Goal: Information Seeking & Learning: Learn about a topic

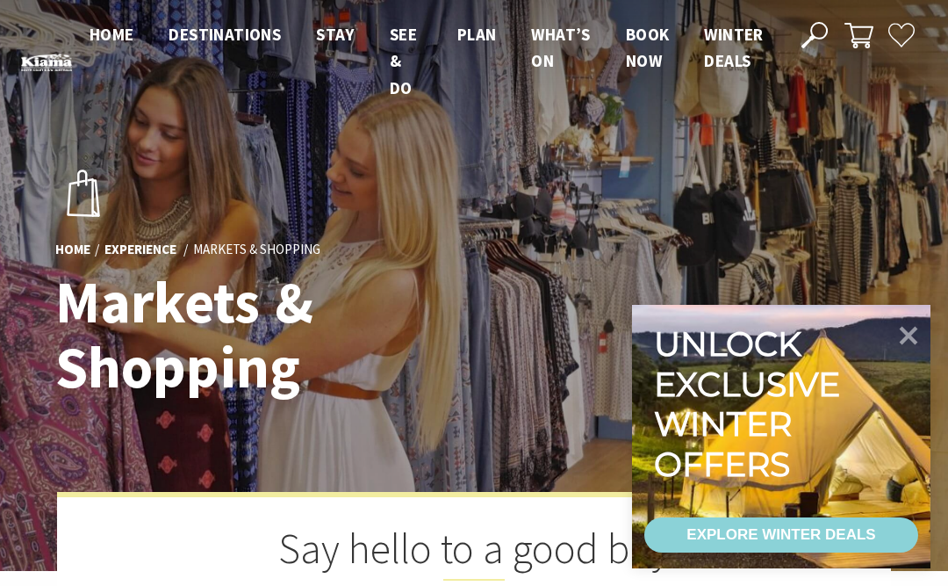
scroll to position [740, 944]
click at [908, 313] on div at bounding box center [906, 341] width 32 height 59
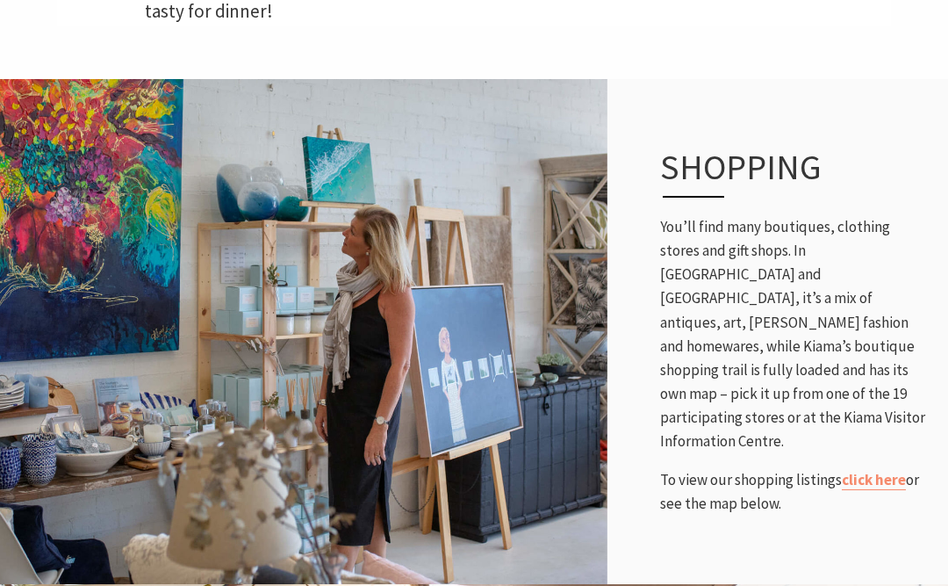
scroll to position [695, 0]
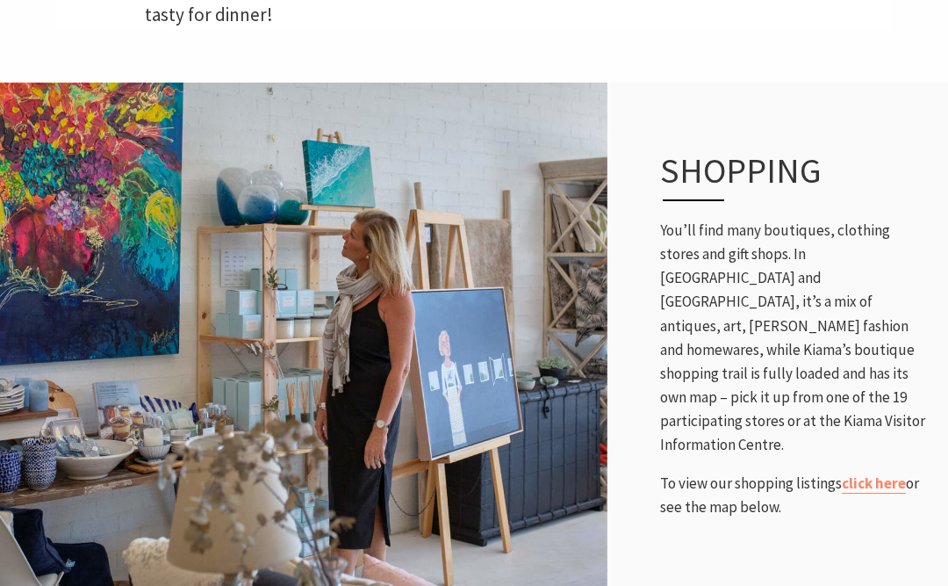
click at [871, 473] on link "click here" at bounding box center [874, 483] width 64 height 20
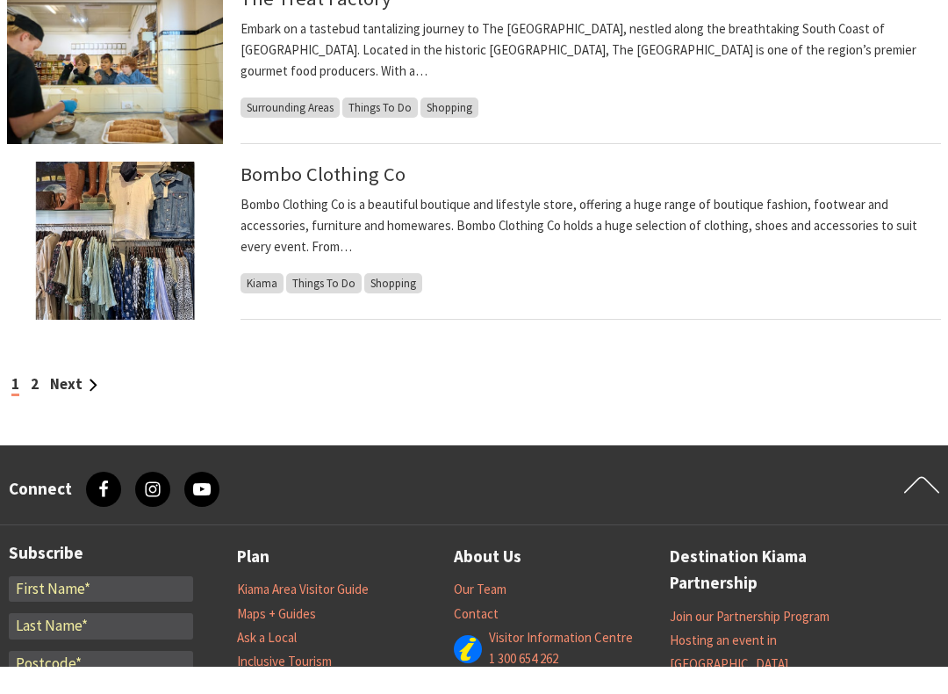
scroll to position [1571, 0]
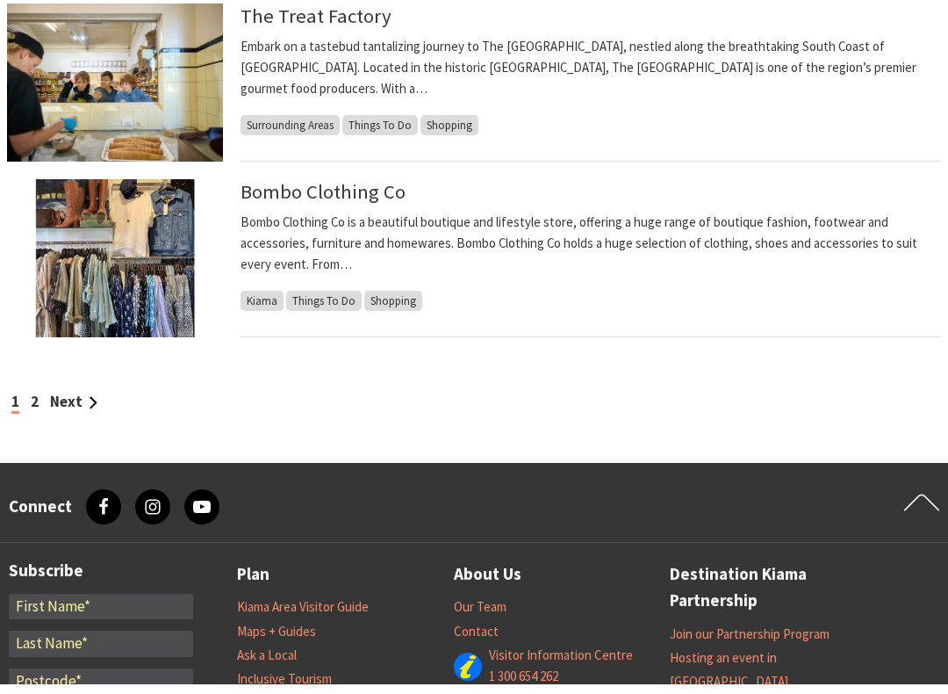
click at [69, 401] on link "Next" at bounding box center [73, 410] width 47 height 19
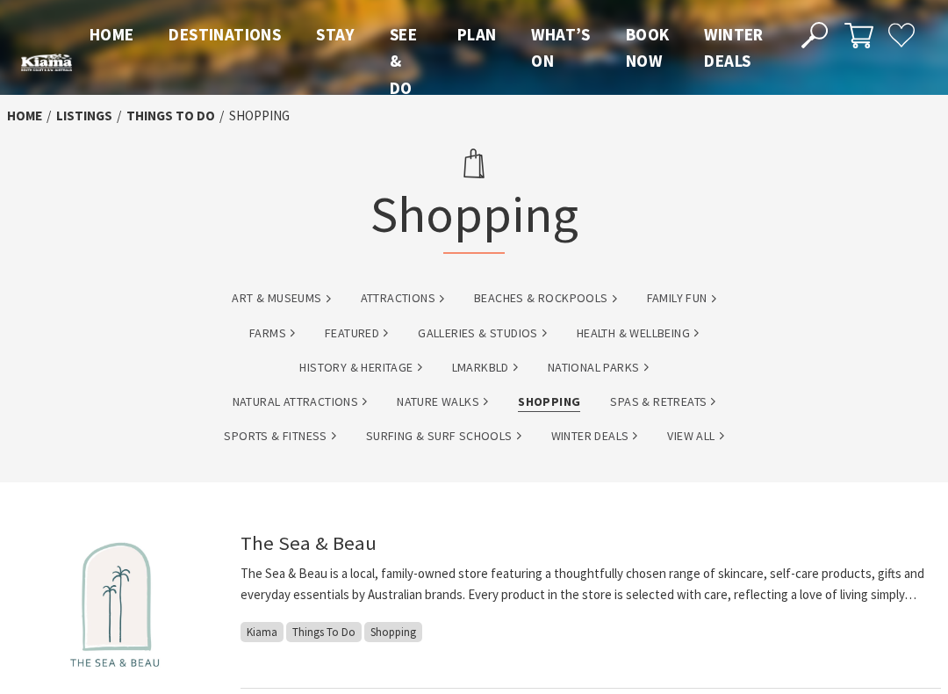
scroll to position [1553, 0]
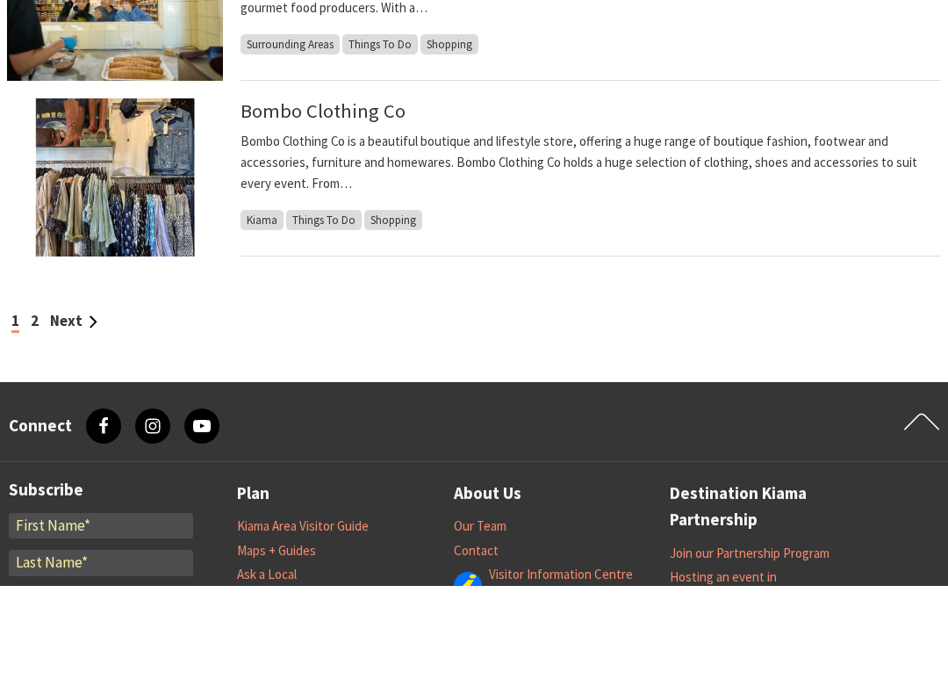
click at [62, 206] on img at bounding box center [115, 285] width 216 height 158
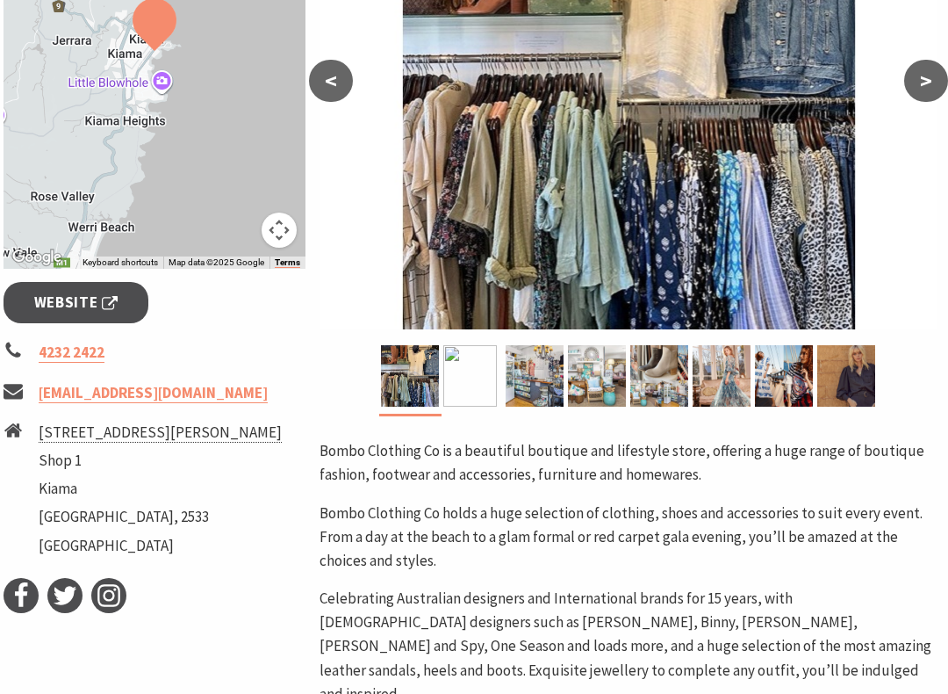
scroll to position [416, 4]
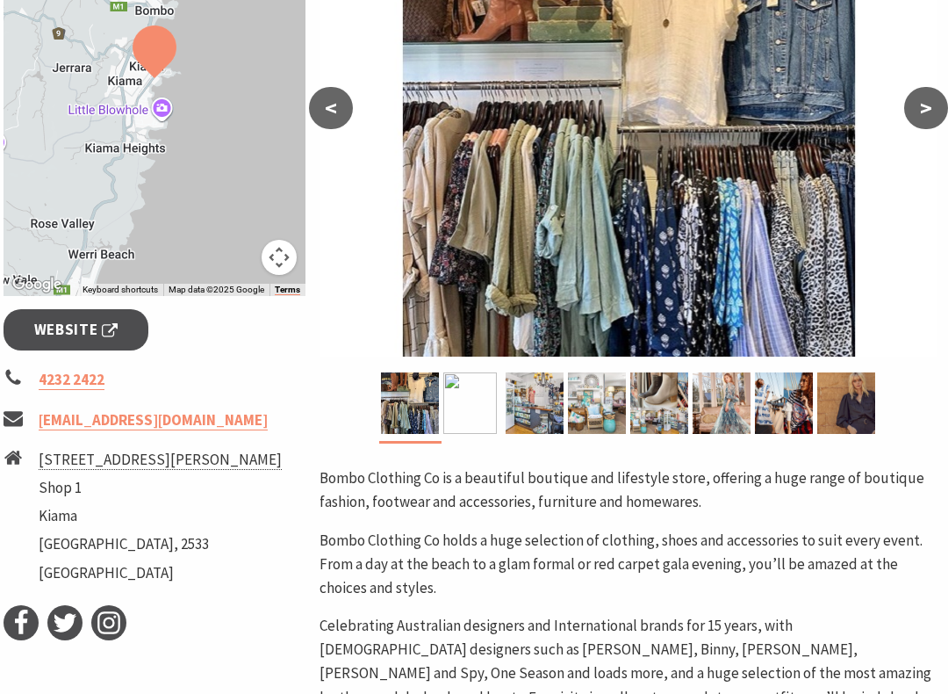
click at [537, 398] on img at bounding box center [535, 402] width 58 height 61
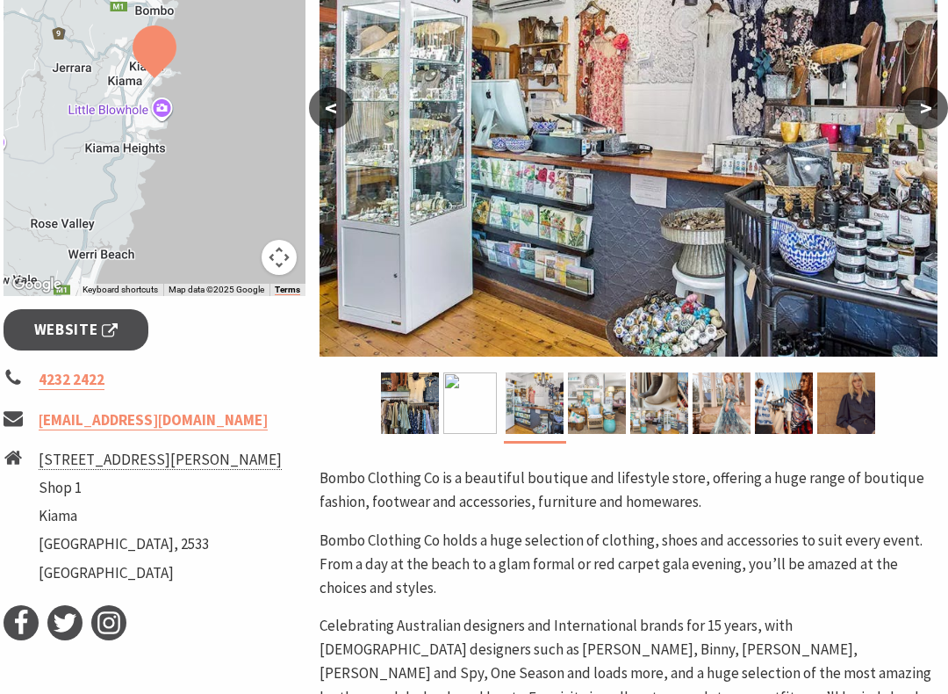
click at [601, 413] on img at bounding box center [597, 402] width 58 height 61
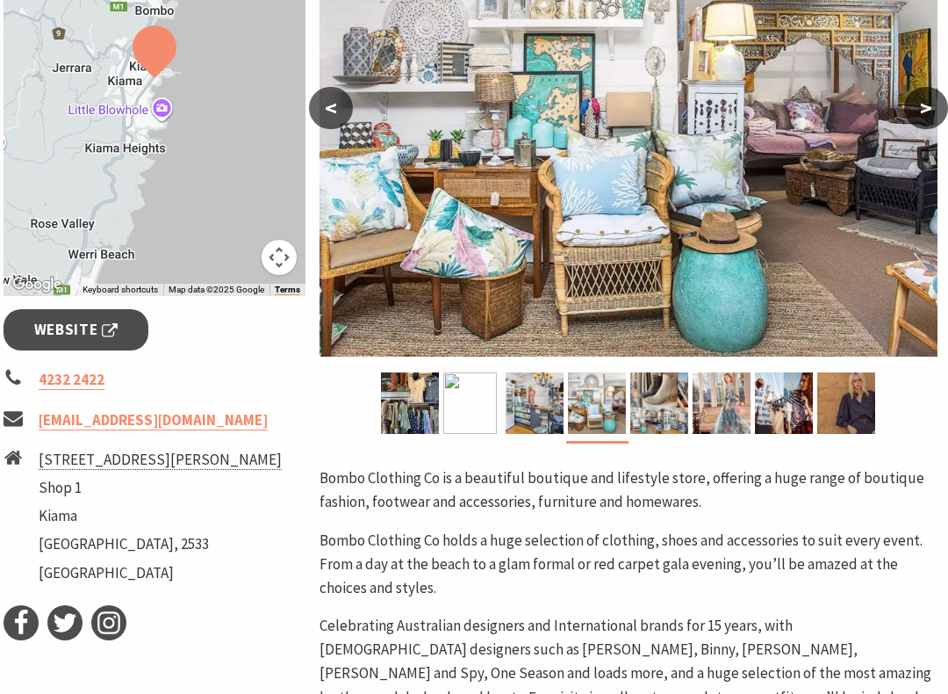
click at [653, 396] on img at bounding box center [659, 402] width 58 height 61
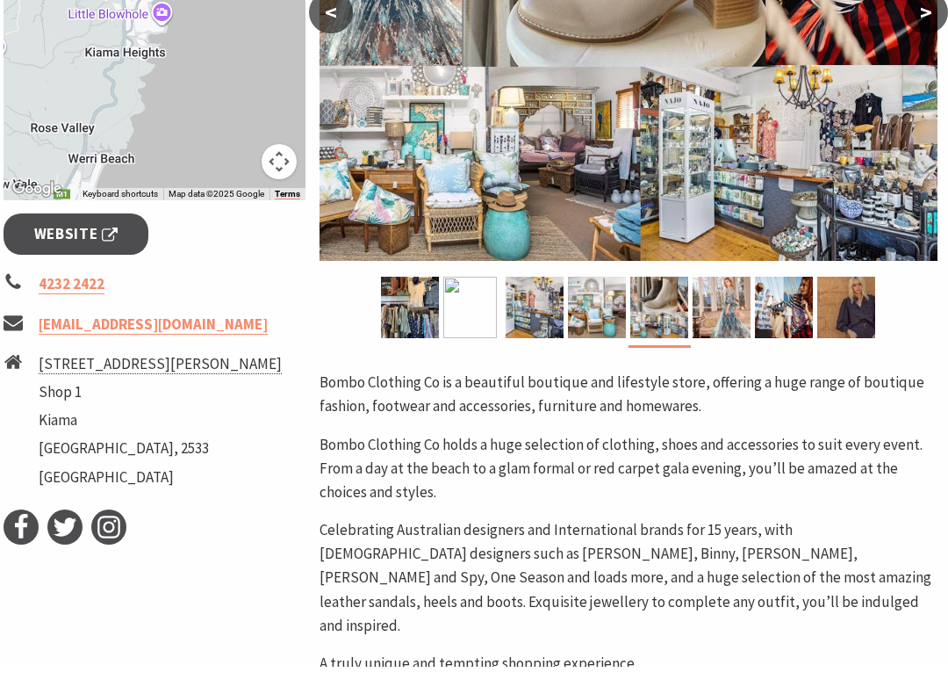
scroll to position [485, 4]
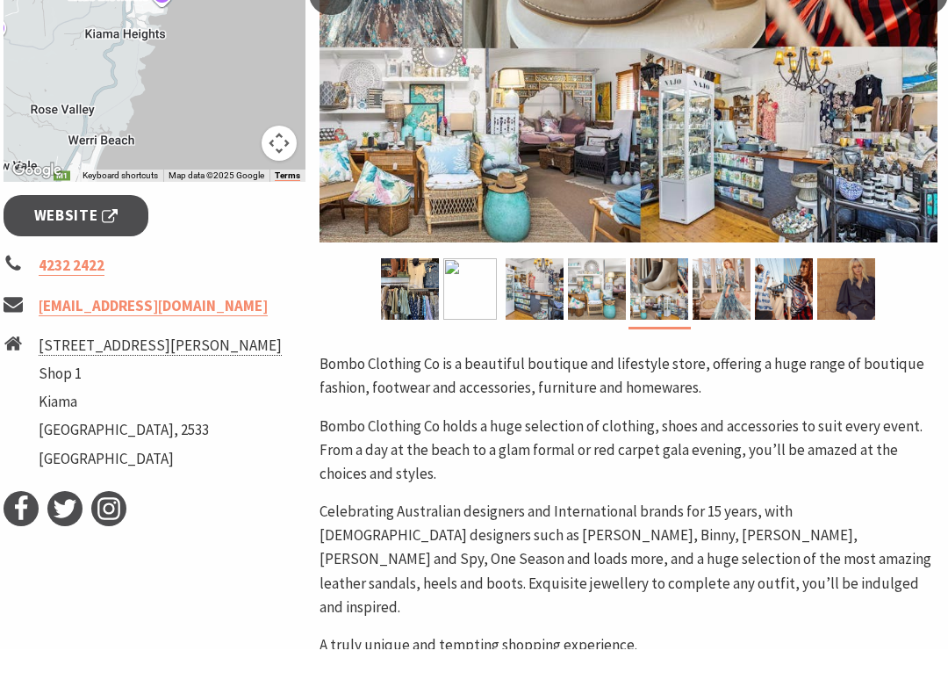
click at [858, 303] on img at bounding box center [846, 333] width 58 height 61
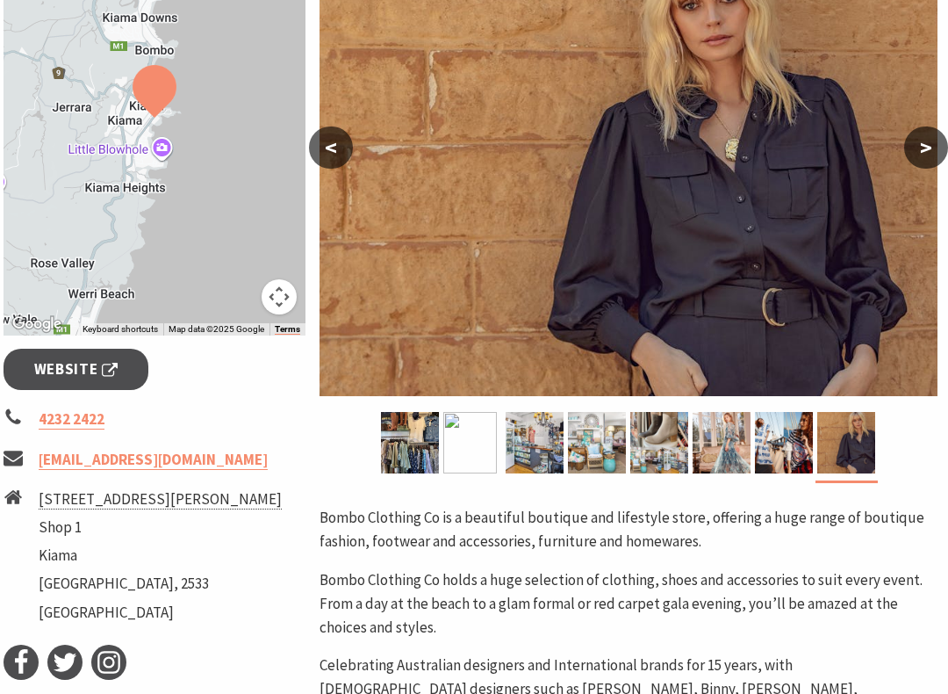
scroll to position [376, 4]
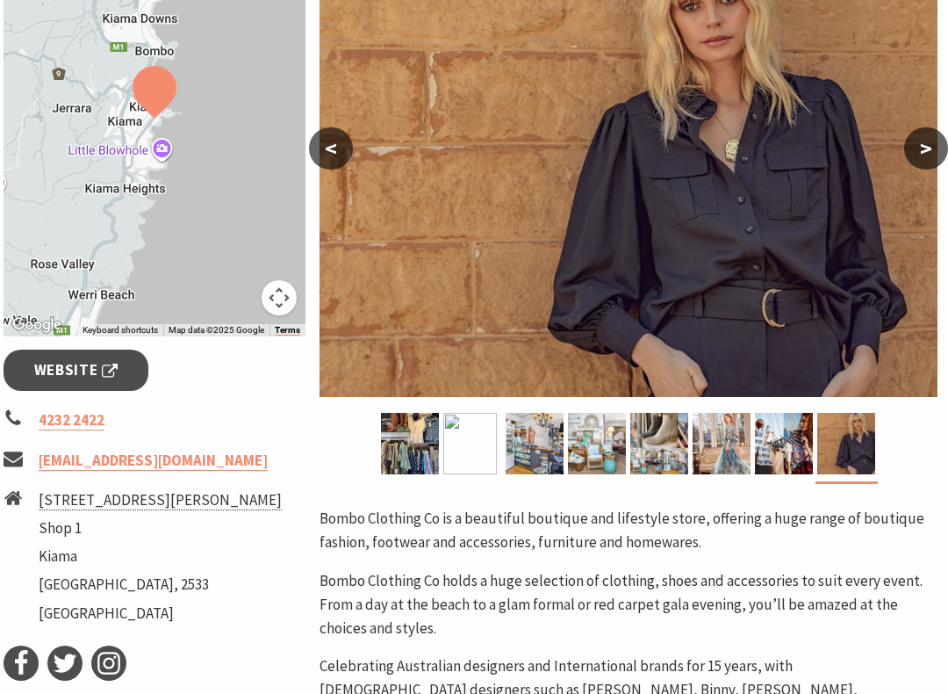
click at [789, 441] on img at bounding box center [784, 443] width 58 height 61
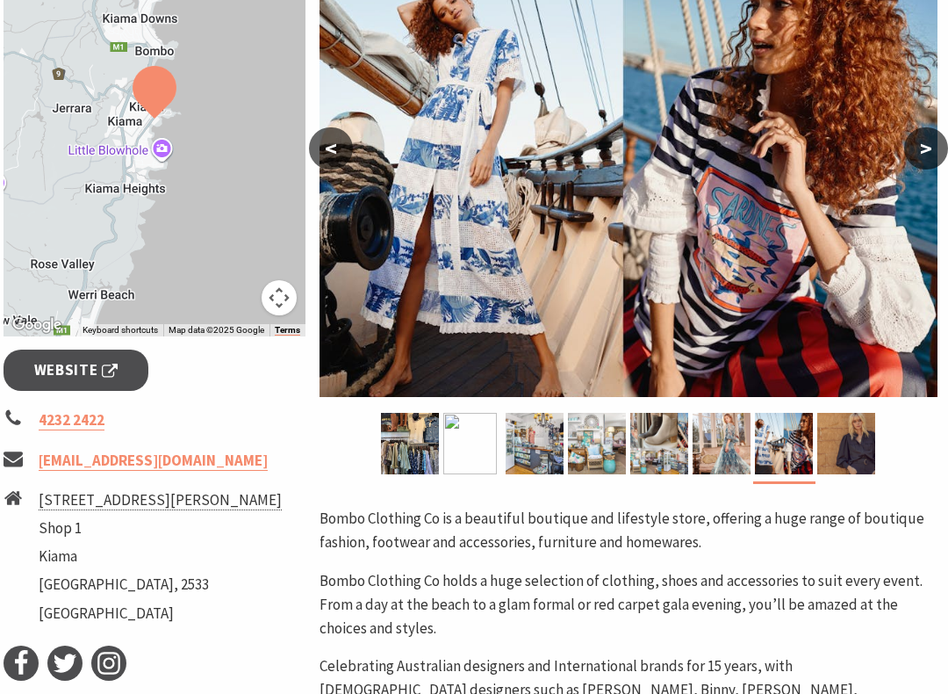
click at [730, 443] on img at bounding box center [722, 443] width 58 height 61
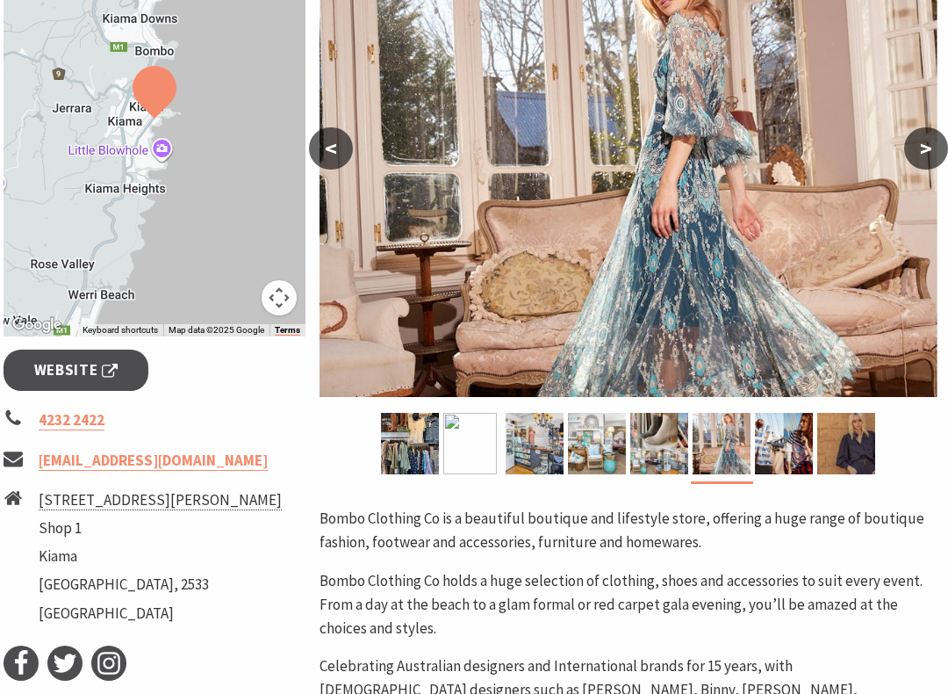
click at [670, 435] on img at bounding box center [659, 443] width 58 height 61
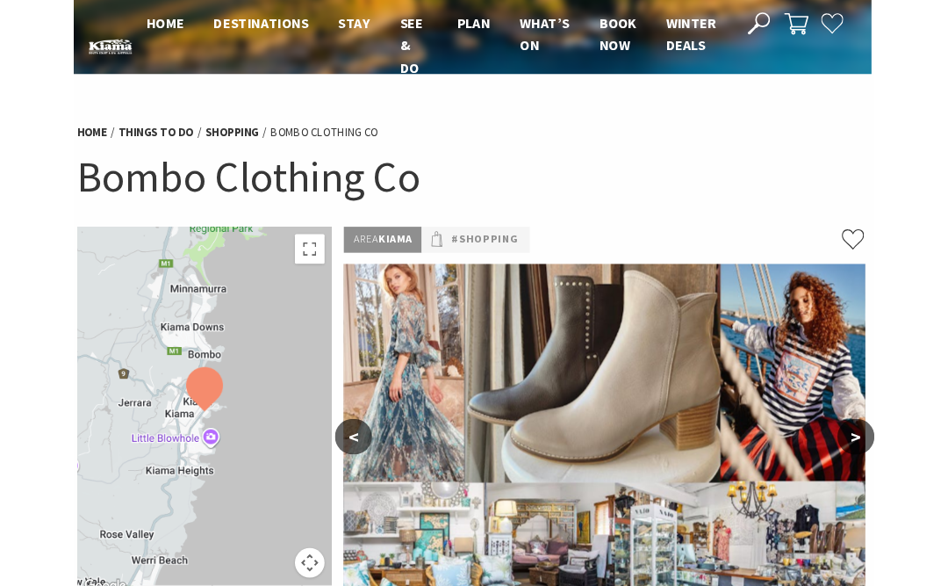
scroll to position [0, 4]
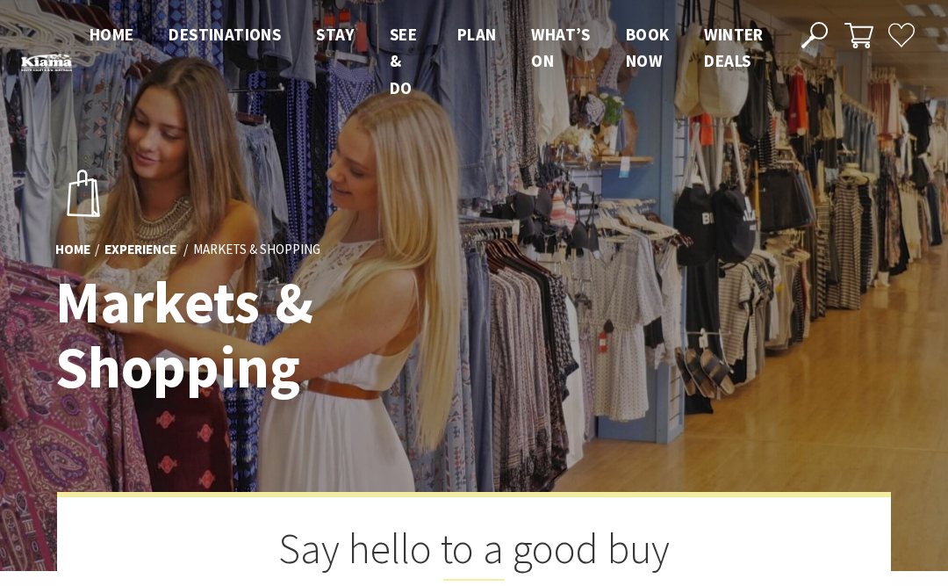
click at [370, 579] on h2 "Say hello to a good buy" at bounding box center [474, 551] width 658 height 57
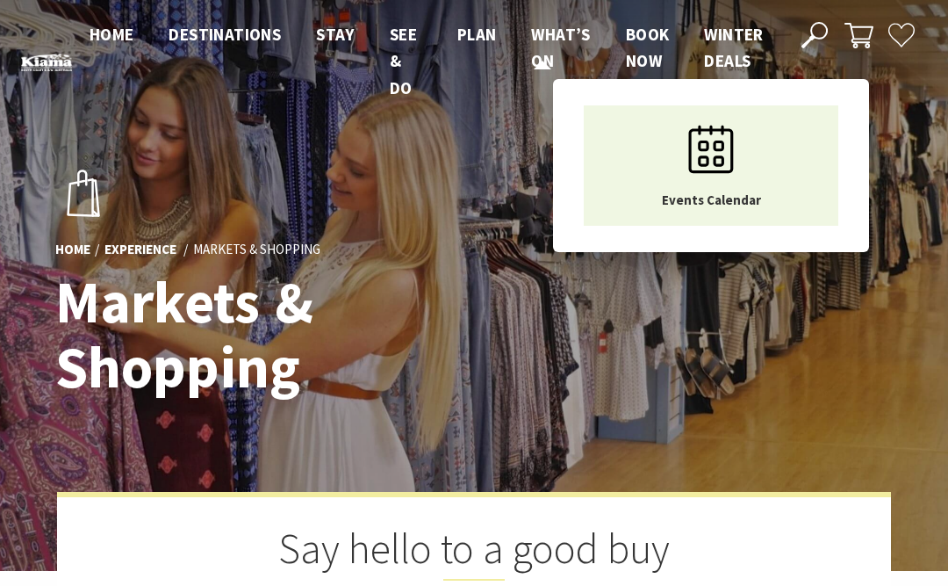
click at [539, 54] on span "What’s On" at bounding box center [560, 47] width 59 height 47
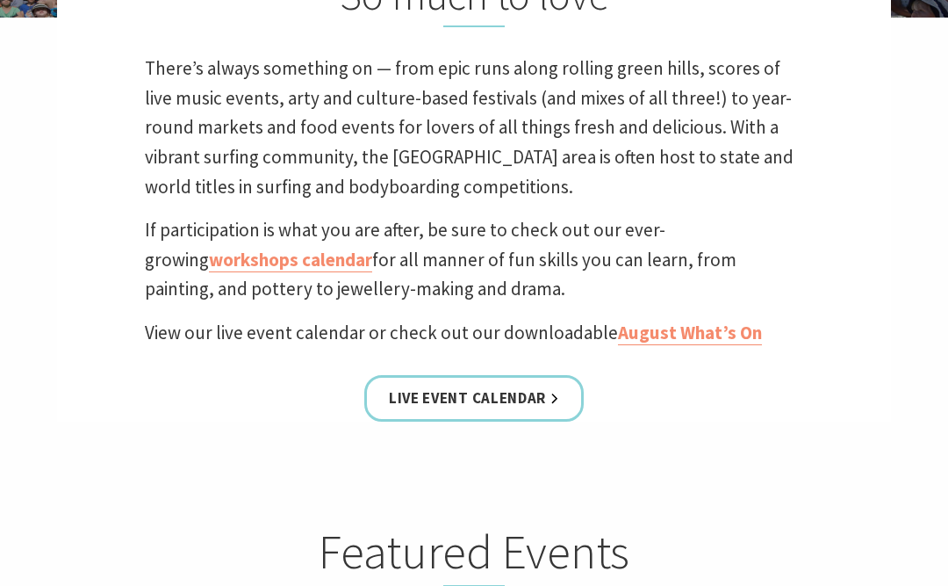
scroll to position [553, 0]
click at [703, 326] on link "August What’s On" at bounding box center [690, 332] width 144 height 25
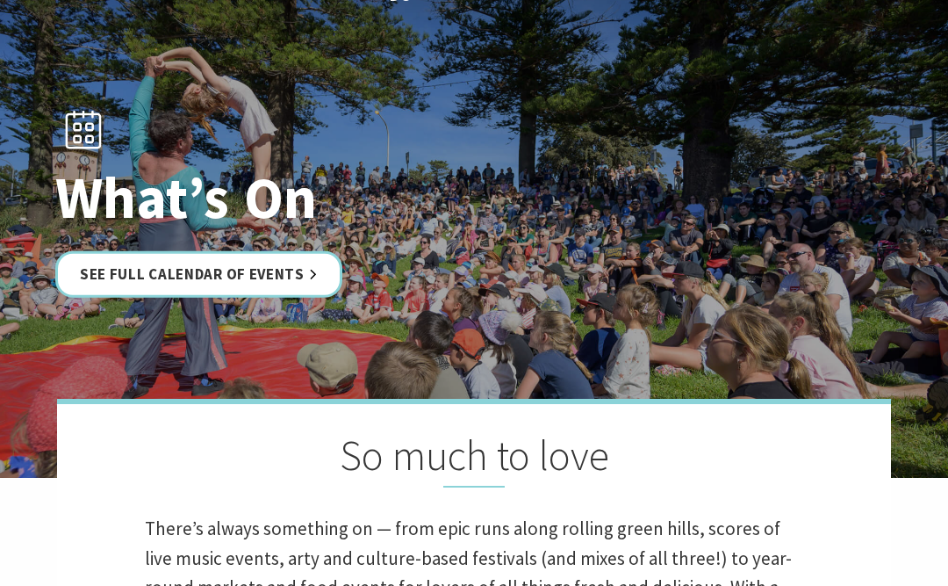
scroll to position [0, 0]
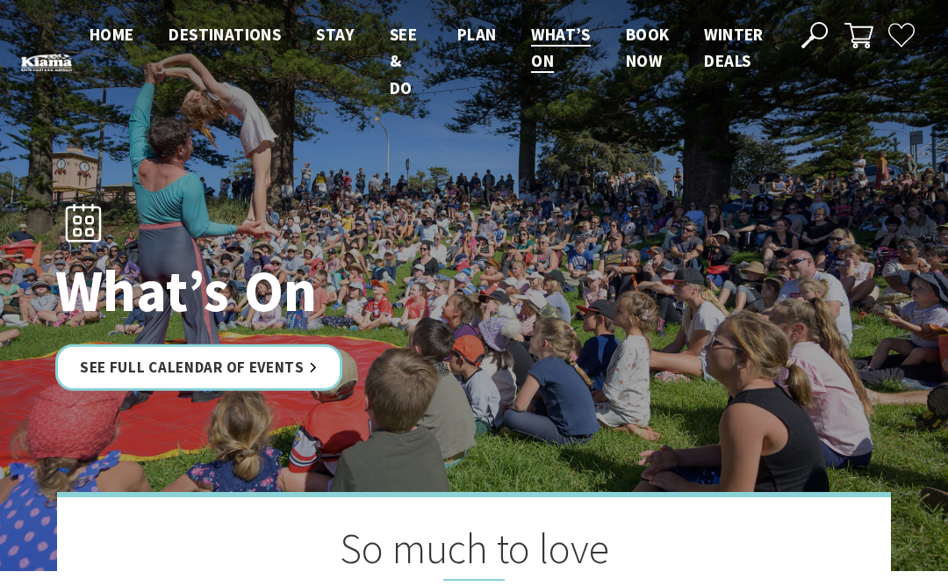
click at [723, 45] on link "Winter Deals" at bounding box center [733, 48] width 59 height 49
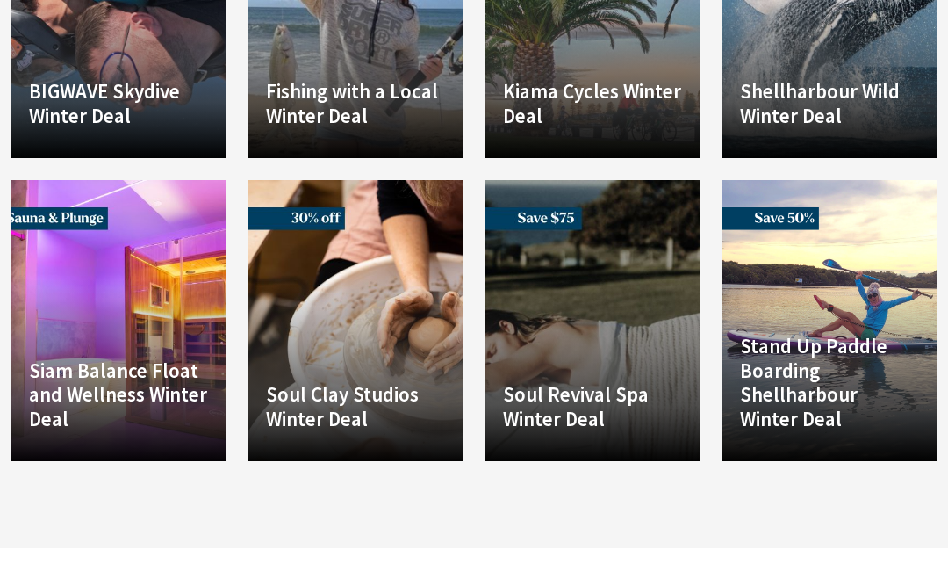
scroll to position [1341, 0]
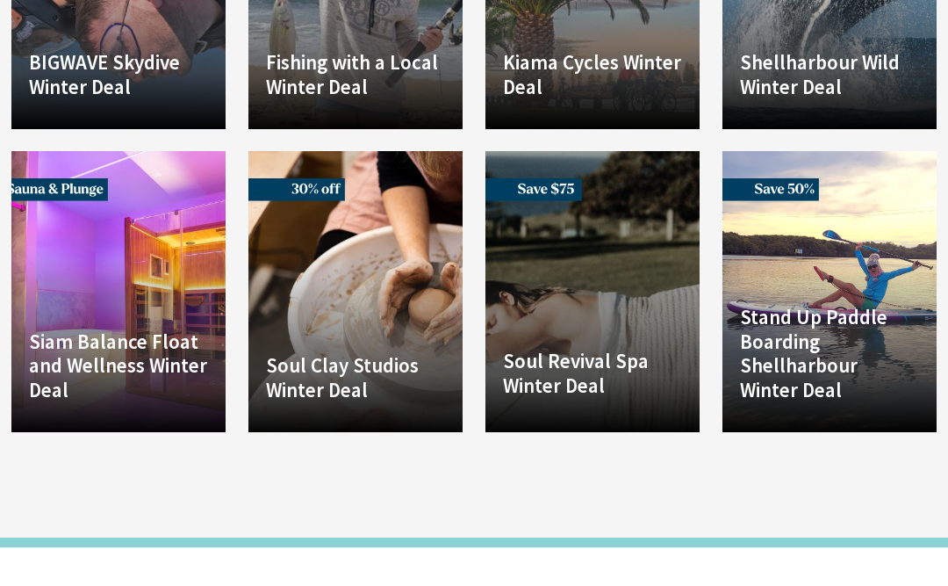
click at [601, 449] on p "Winter Deal: Exfoliation, Massage & Facial with Hydrating Mask – Only $200 – Sa…" at bounding box center [592, 480] width 179 height 63
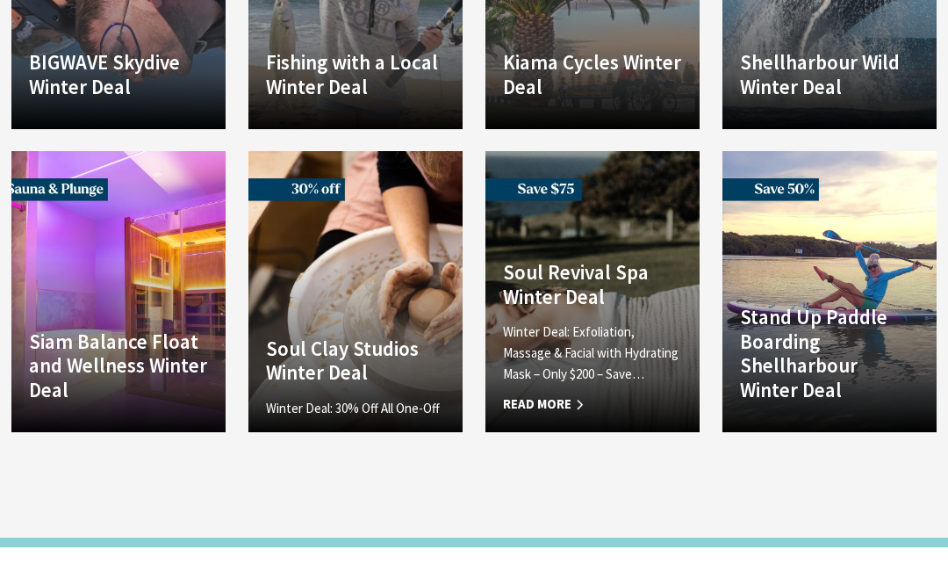
click at [384, 375] on div "Soul Clay Studios Winter Deal Winter Deal: 30% Off All One-Off Pottery Experien…" at bounding box center [355, 414] width 214 height 79
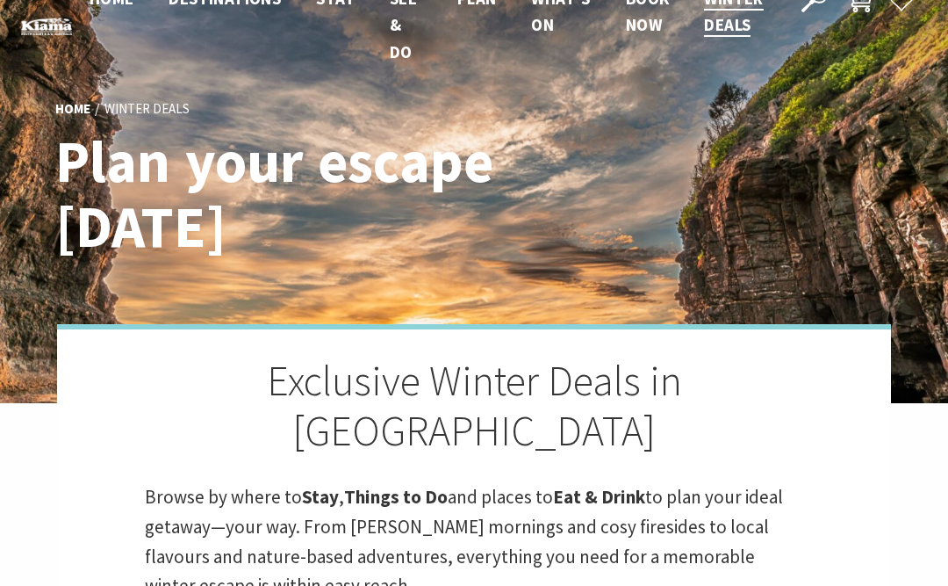
scroll to position [0, 0]
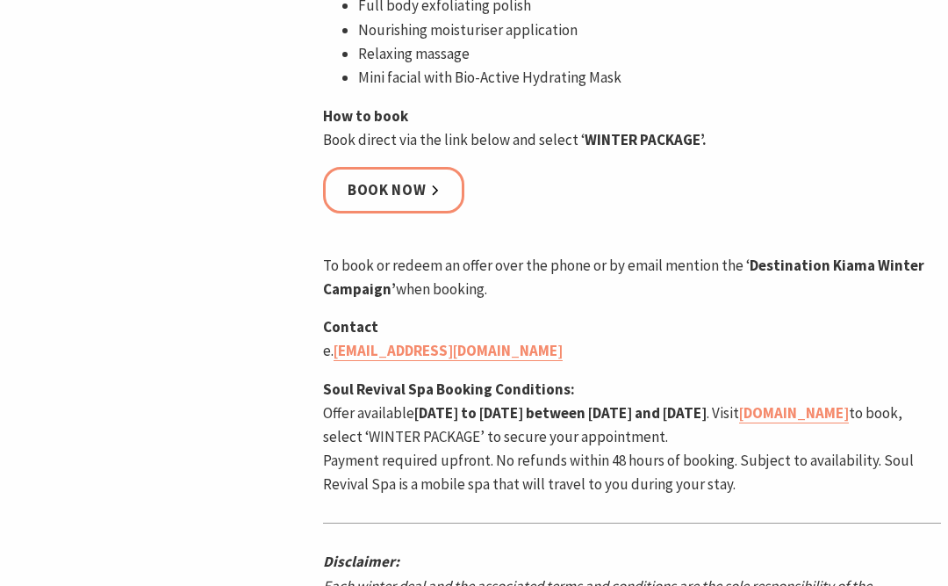
scroll to position [1036, 0]
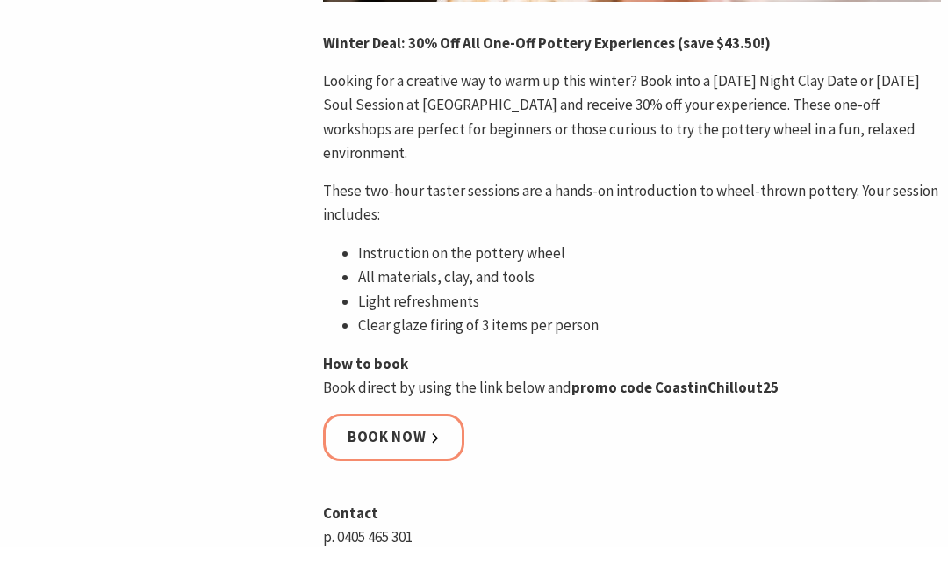
scroll to position [735, 0]
